Goal: Communication & Community: Share content

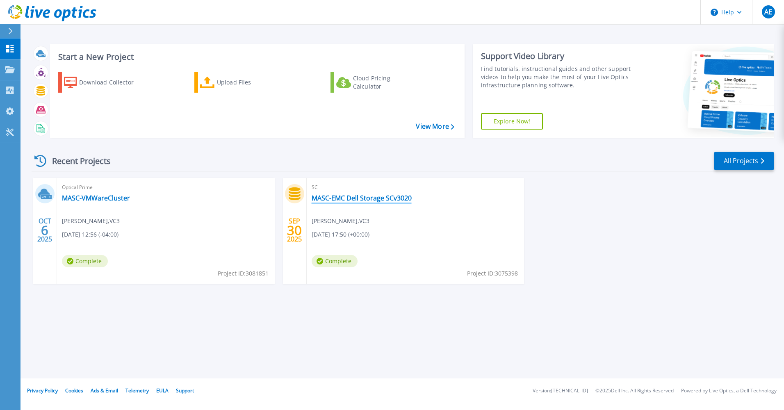
click at [346, 197] on link "MASC-EMC Dell Storage SCv3020" at bounding box center [362, 198] width 100 height 8
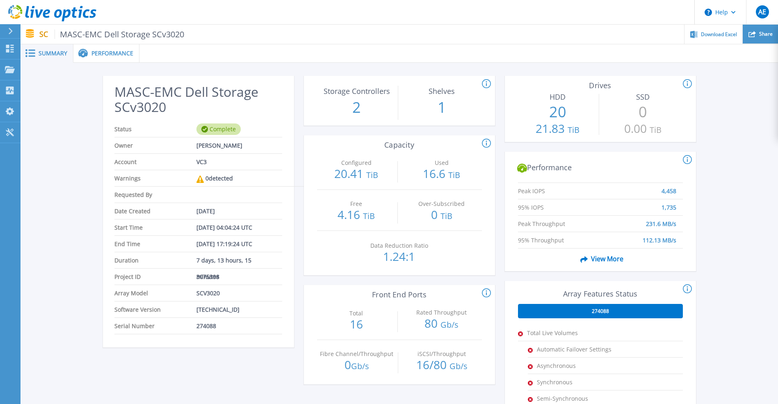
click at [757, 34] on div "Share" at bounding box center [759, 34] width 35 height 19
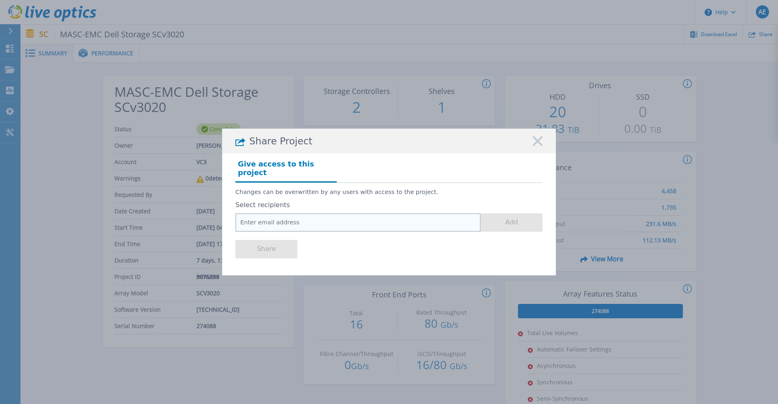
click at [275, 223] on input "email" at bounding box center [357, 222] width 245 height 18
click at [294, 214] on input "email" at bounding box center [357, 222] width 245 height 18
paste input "cameron.lent@dell.com"
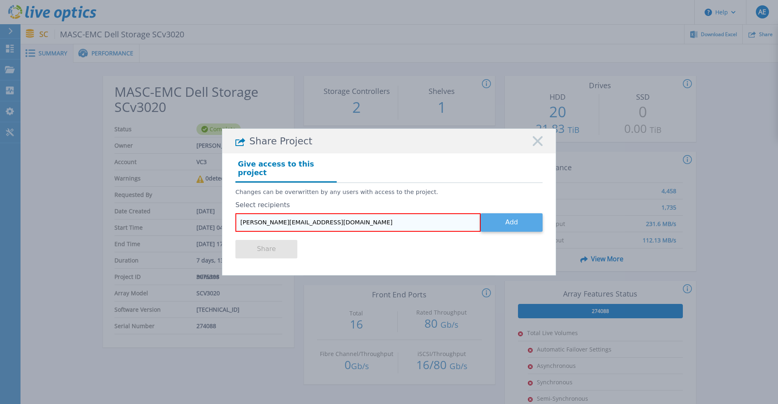
type input "cameron.lent@dell.com"
click at [496, 221] on button "Add" at bounding box center [511, 222] width 62 height 18
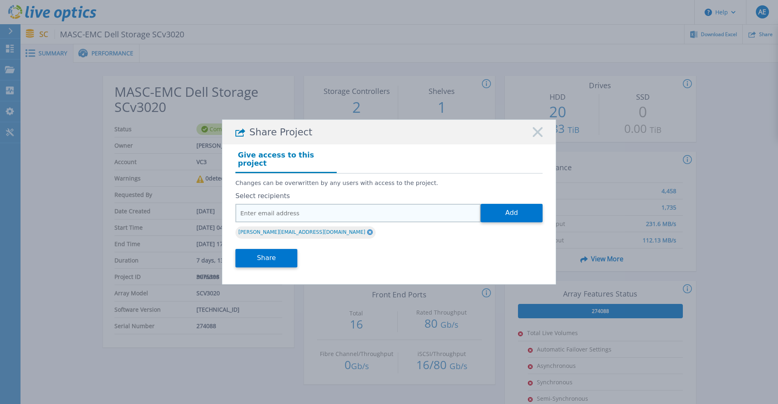
click at [327, 211] on input "email" at bounding box center [357, 213] width 245 height 18
paste input "ashley.fisher@dell.com"
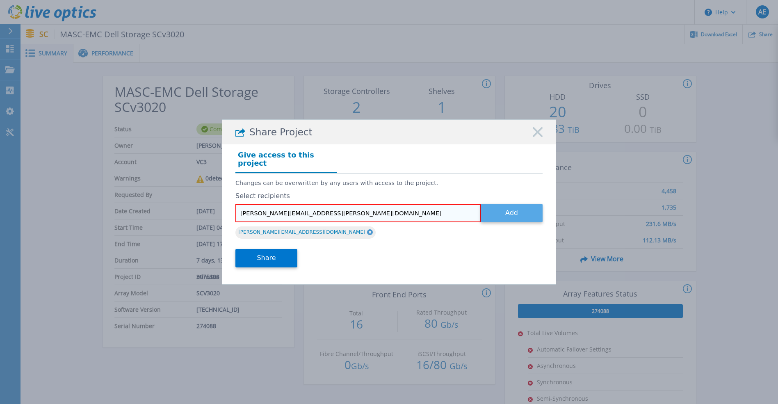
type input "ashley.fisher@dell.com"
click at [523, 212] on button "Add" at bounding box center [511, 213] width 62 height 18
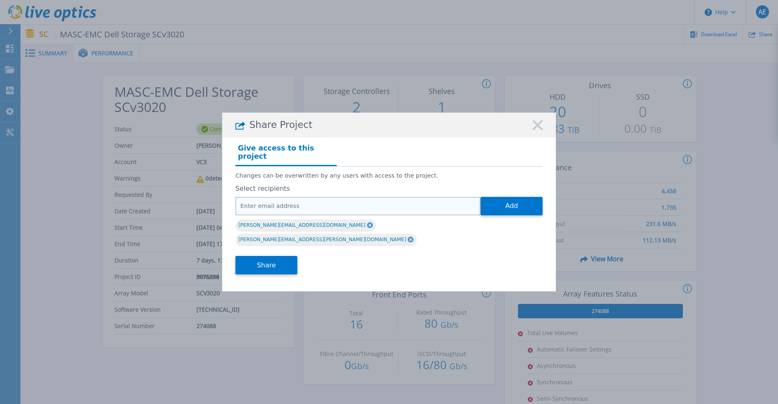
click at [346, 208] on input "email" at bounding box center [357, 206] width 245 height 18
paste input "jared.westin@dell.com"
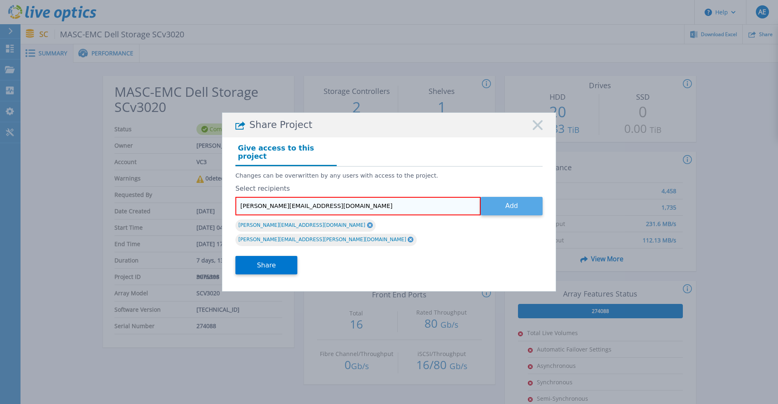
type input "jared.westin@dell.com"
click at [517, 210] on button "Add" at bounding box center [511, 206] width 62 height 18
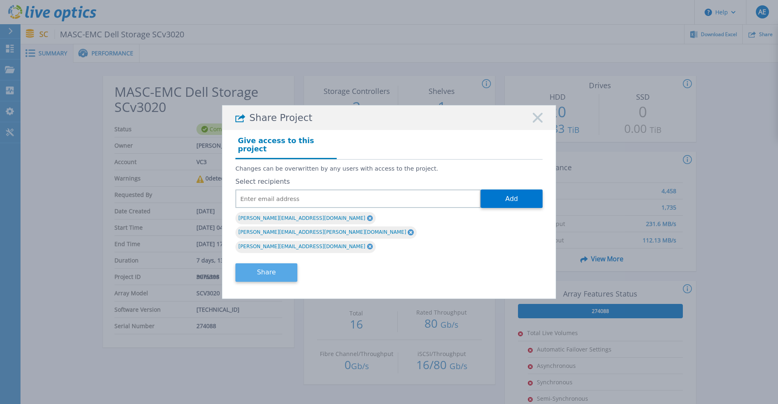
click at [258, 263] on button "Share" at bounding box center [266, 272] width 62 height 18
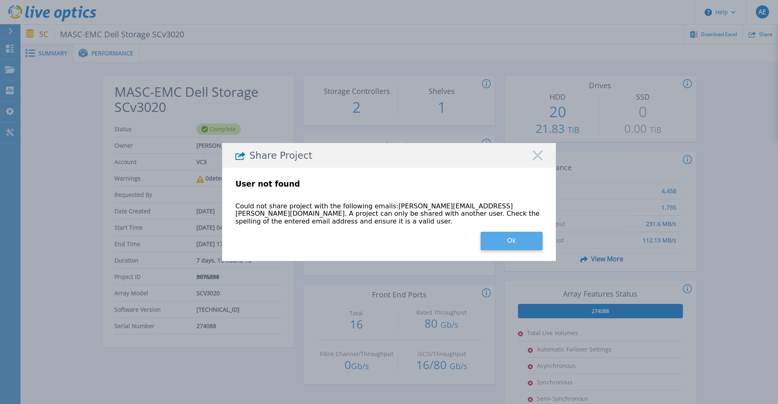
click at [506, 237] on button "Ok" at bounding box center [511, 241] width 62 height 18
